Goal: Transaction & Acquisition: Download file/media

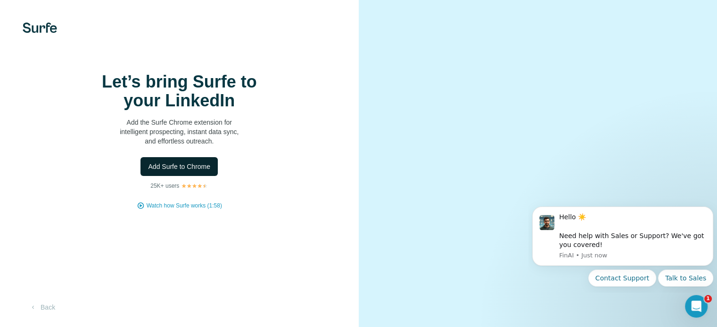
click at [204, 171] on span "Add Surfe to Chrome" at bounding box center [179, 166] width 62 height 9
